Goal: Task Accomplishment & Management: Manage account settings

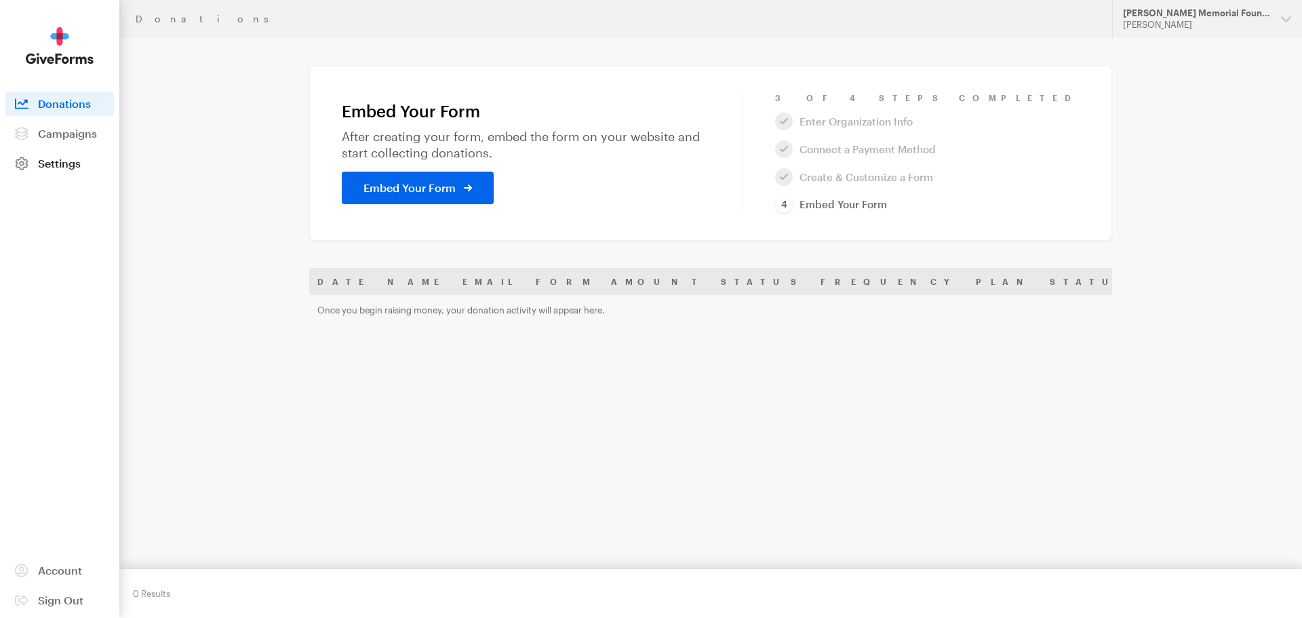
click at [60, 161] on span "Settings" at bounding box center [59, 163] width 43 height 13
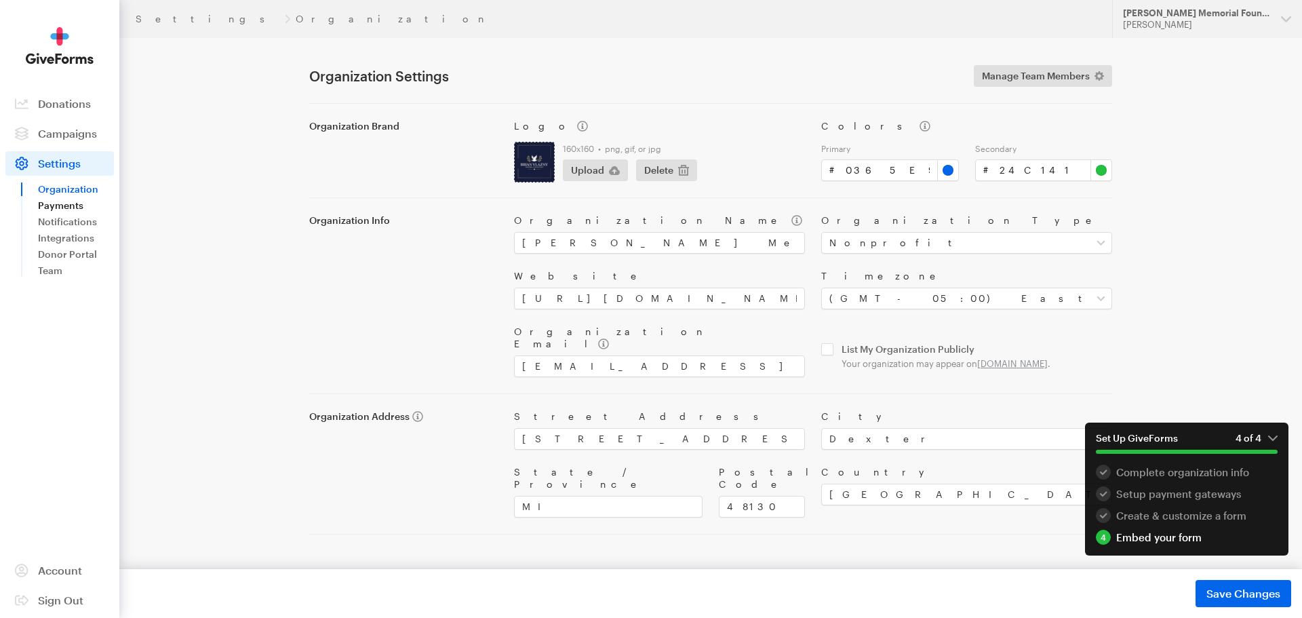
click at [71, 206] on link "Payments" at bounding box center [76, 205] width 76 height 16
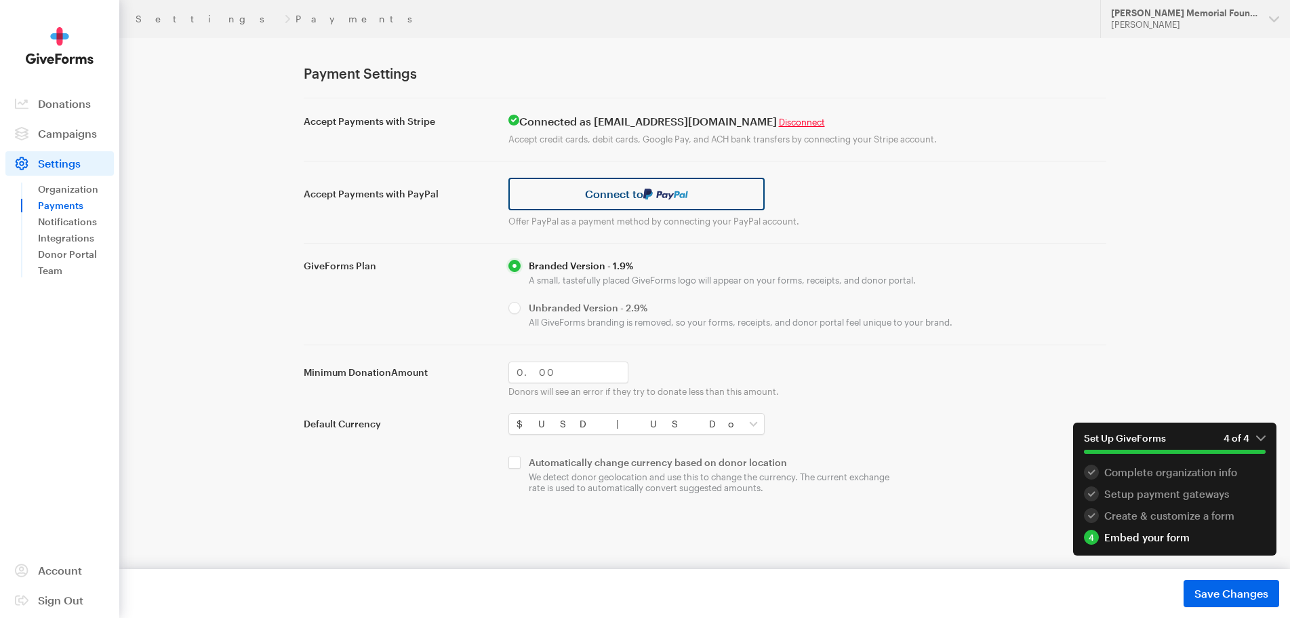
click at [637, 195] on link "Connect to" at bounding box center [637, 194] width 257 height 33
